Goal: Task Accomplishment & Management: Manage account settings

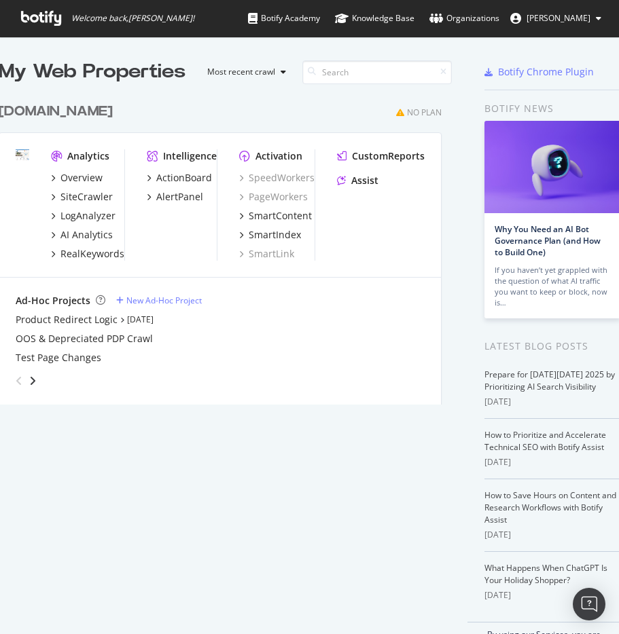
scroll to position [614, 598]
click at [591, 20] on button "[PERSON_NAME]" at bounding box center [555, 18] width 113 height 22
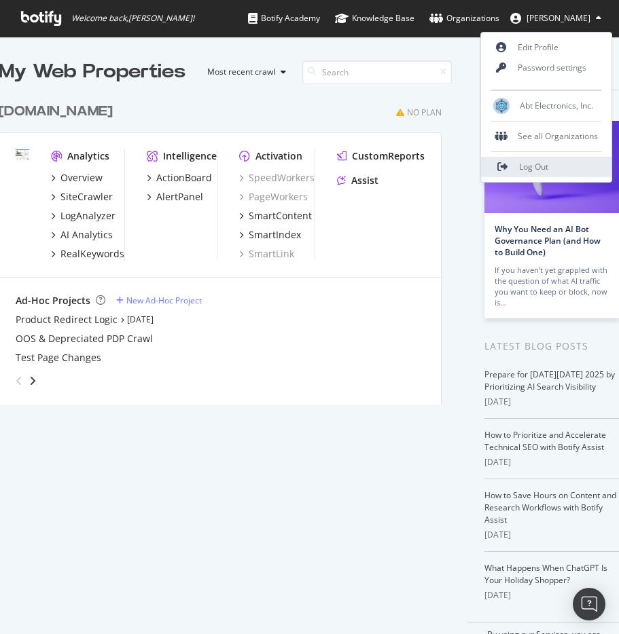
click at [542, 168] on span "Log Out" at bounding box center [533, 167] width 29 height 12
